Goal: Transaction & Acquisition: Purchase product/service

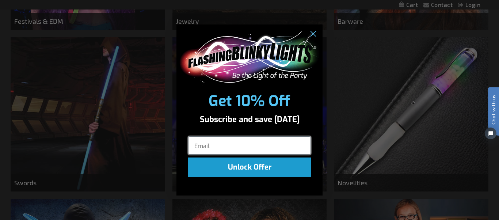
scroll to position [620, 0]
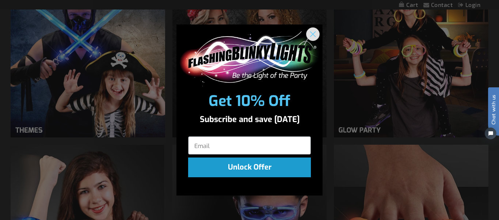
click at [313, 36] on circle "Close dialog" at bounding box center [313, 34] width 12 height 12
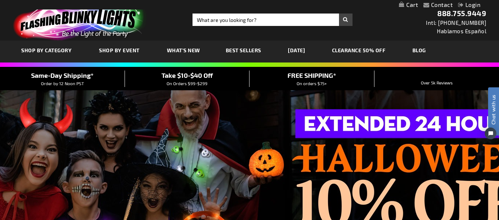
scroll to position [0, 0]
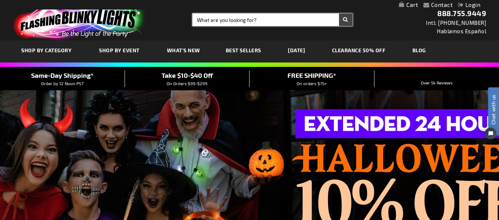
click at [216, 16] on input "Search" at bounding box center [272, 20] width 160 height 12
type input "cowboy hats"
click at [345, 20] on button "Search" at bounding box center [346, 20] width 14 height 12
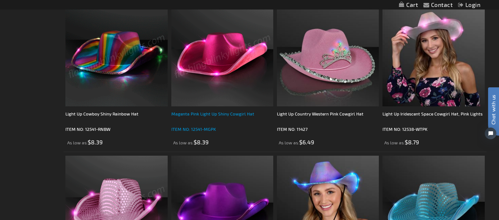
scroll to position [499, 0]
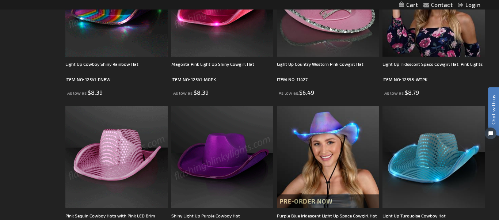
click at [115, 125] on img at bounding box center [116, 157] width 102 height 102
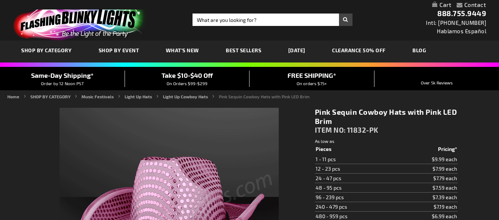
scroll to position [38, 0]
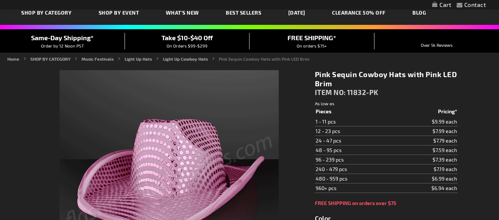
type input "5639"
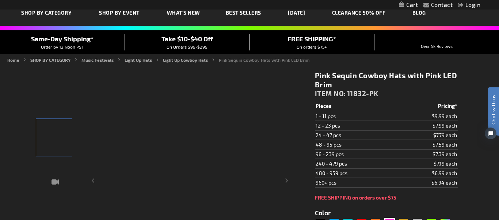
scroll to position [0, 0]
